Goal: Find specific page/section: Find specific page/section

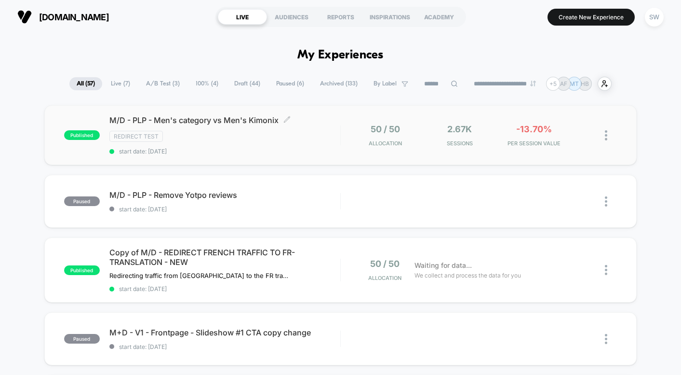
click at [323, 140] on div "Redirect Test" at bounding box center [224, 136] width 231 height 11
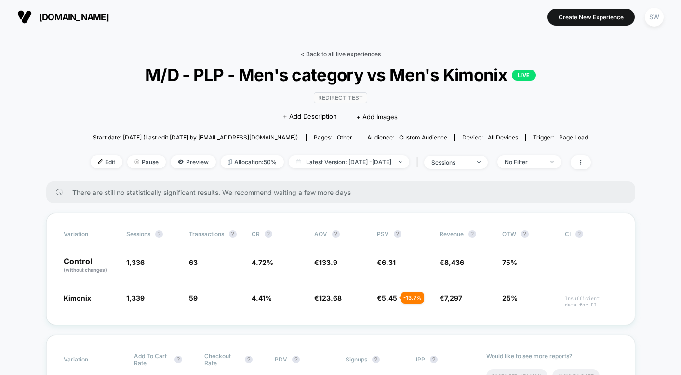
click at [335, 51] on link "< Back to all live experiences" at bounding box center [341, 53] width 80 height 7
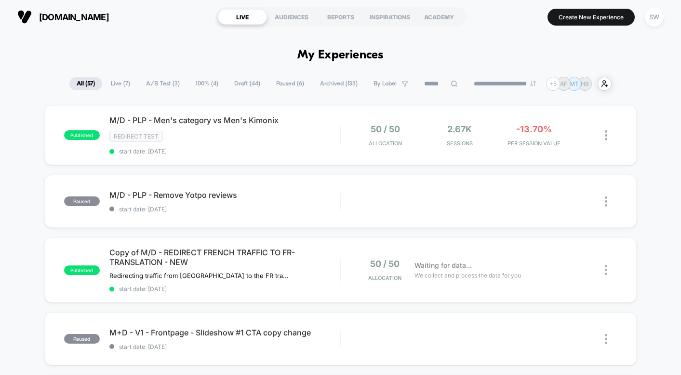
click at [160, 82] on span "A/B Test ( 3 )" at bounding box center [163, 83] width 48 height 13
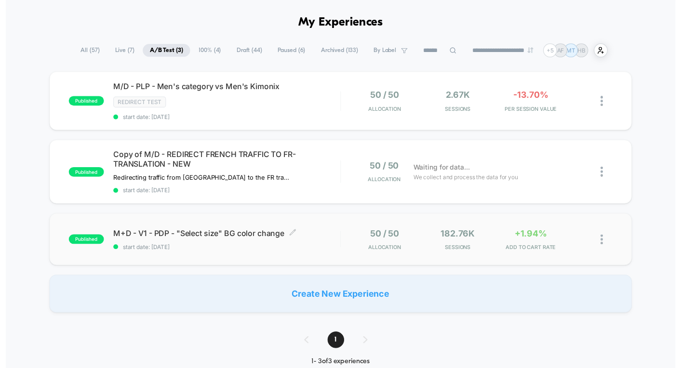
scroll to position [33, 0]
